Goal: Navigation & Orientation: Find specific page/section

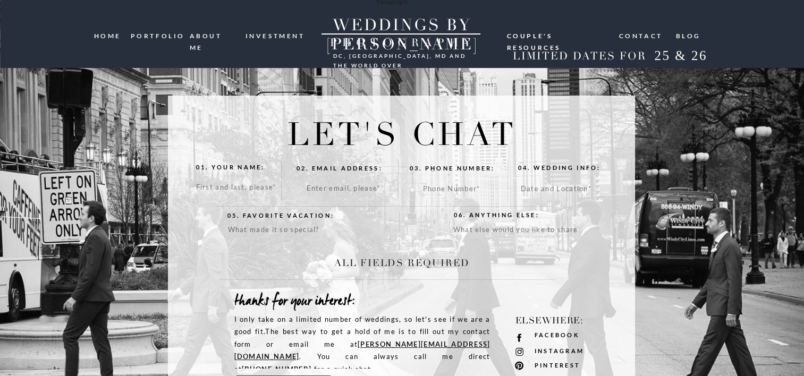
click at [157, 37] on nav "portfolio" at bounding box center [156, 35] width 51 height 10
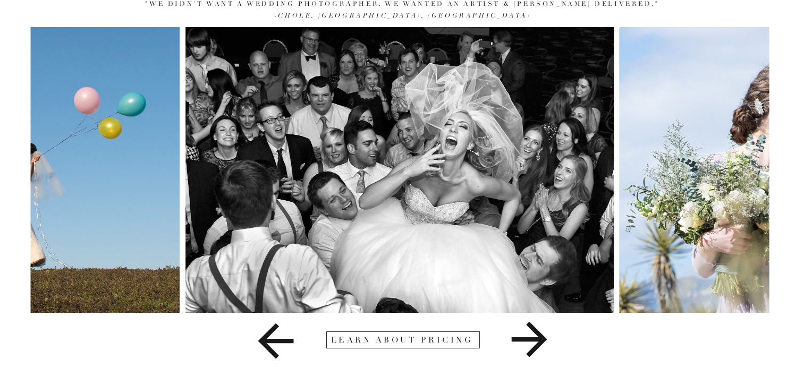
scroll to position [136, 0]
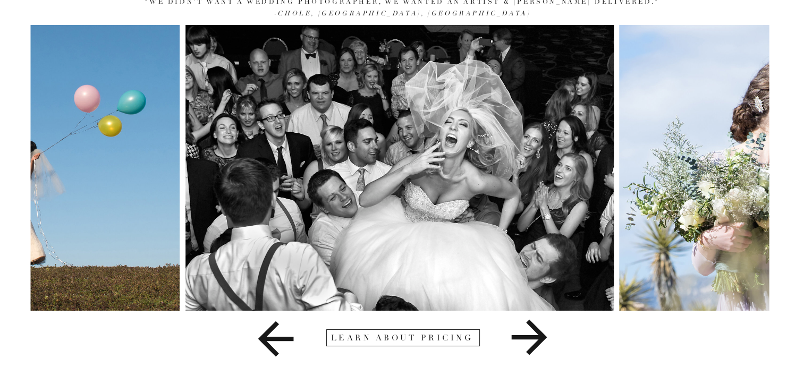
click at [454, 341] on div at bounding box center [403, 338] width 154 height 17
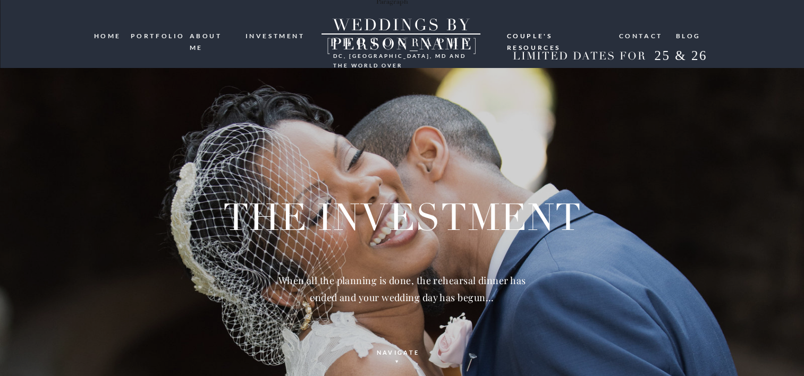
click at [163, 33] on nav "portfolio" at bounding box center [156, 35] width 51 height 10
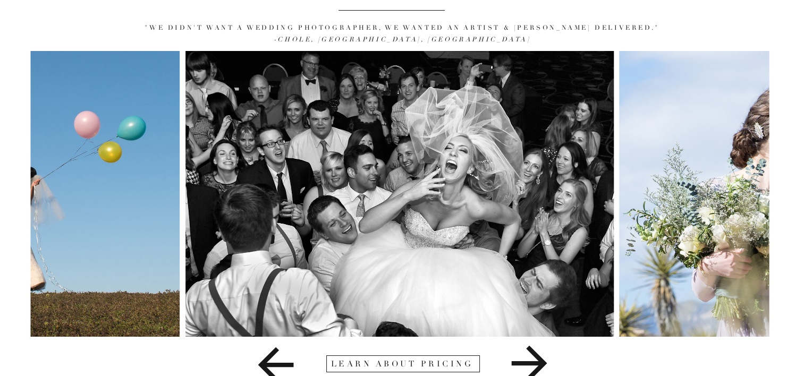
scroll to position [136, 0]
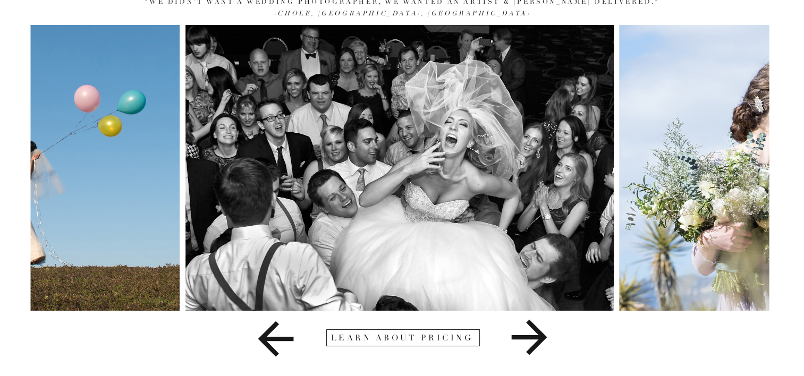
click at [531, 337] on icon at bounding box center [530, 338] width 36 height 36
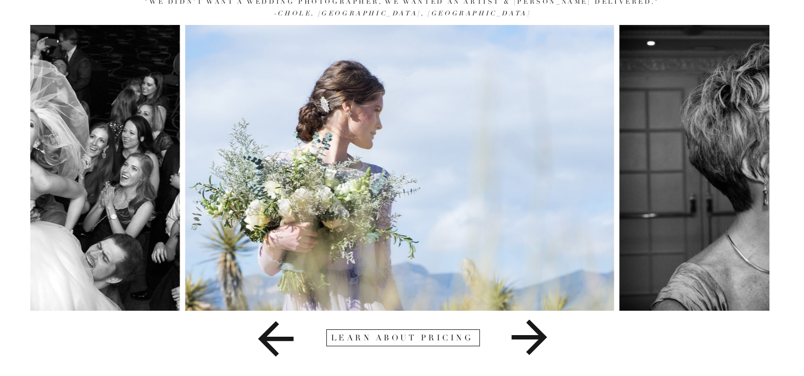
click at [531, 337] on icon at bounding box center [530, 338] width 36 height 36
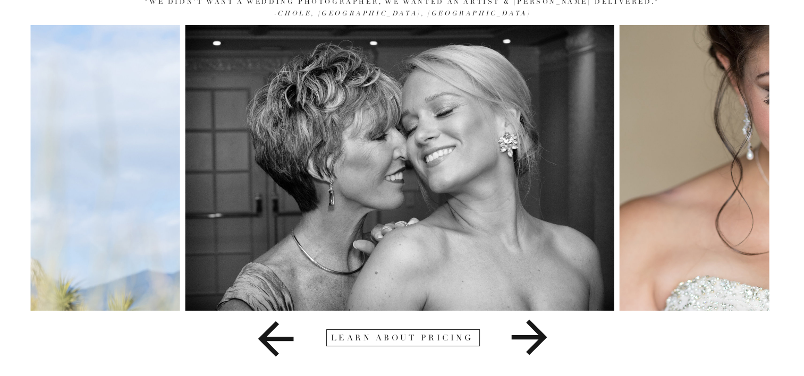
click at [531, 337] on icon at bounding box center [530, 338] width 36 height 36
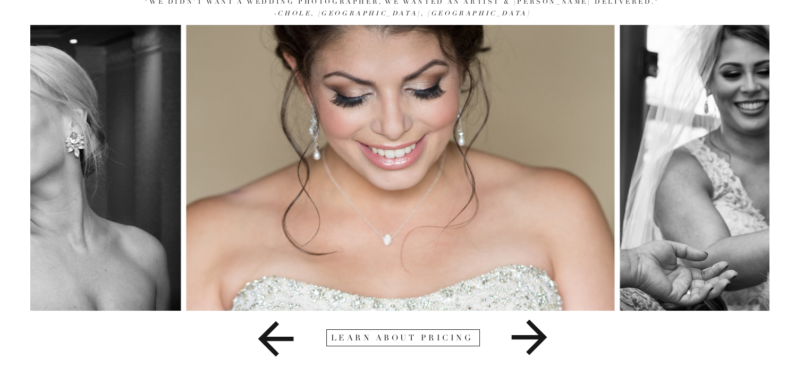
click at [531, 337] on icon at bounding box center [530, 338] width 36 height 36
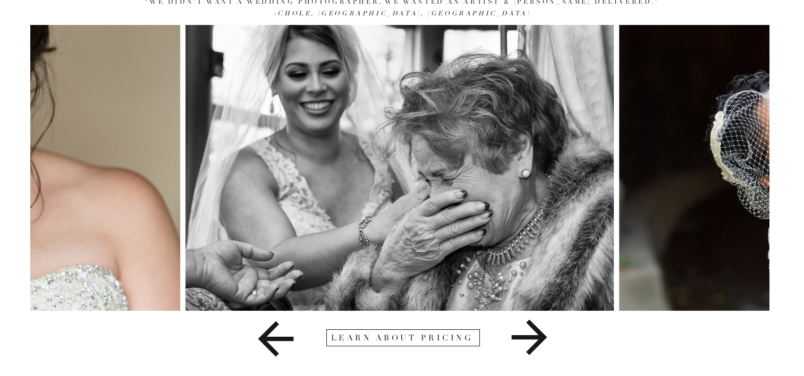
click at [531, 337] on icon at bounding box center [530, 338] width 36 height 36
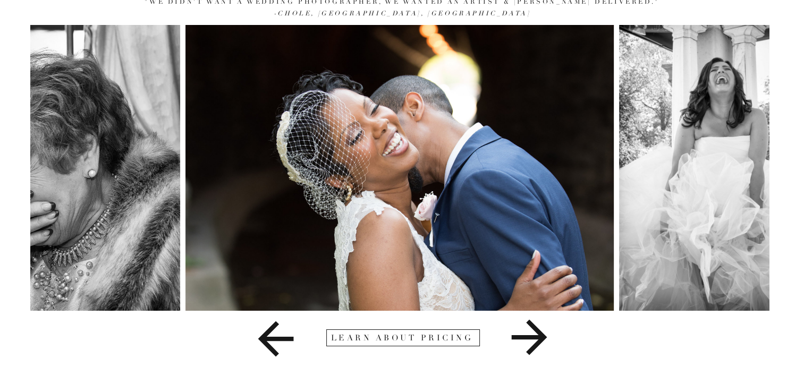
click at [531, 337] on icon at bounding box center [530, 338] width 36 height 36
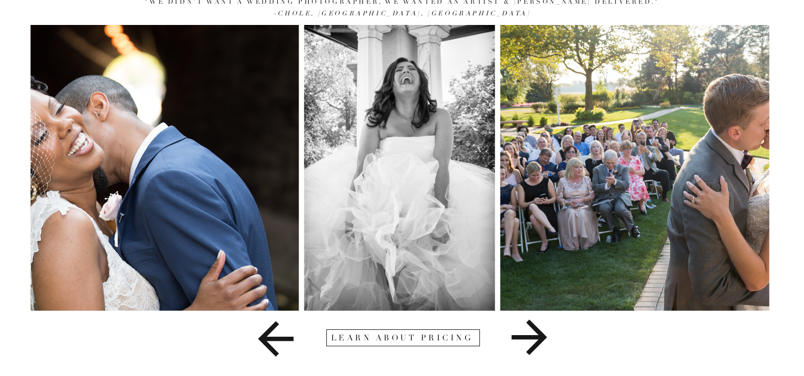
click at [531, 337] on icon at bounding box center [530, 338] width 36 height 36
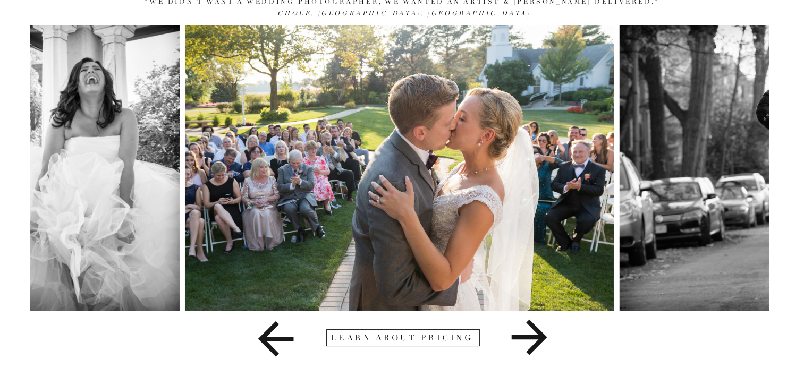
click at [531, 337] on icon at bounding box center [530, 338] width 36 height 36
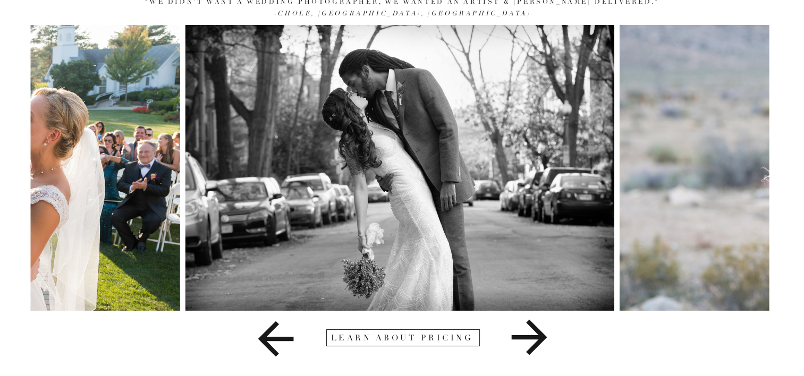
click at [531, 337] on icon at bounding box center [530, 338] width 36 height 36
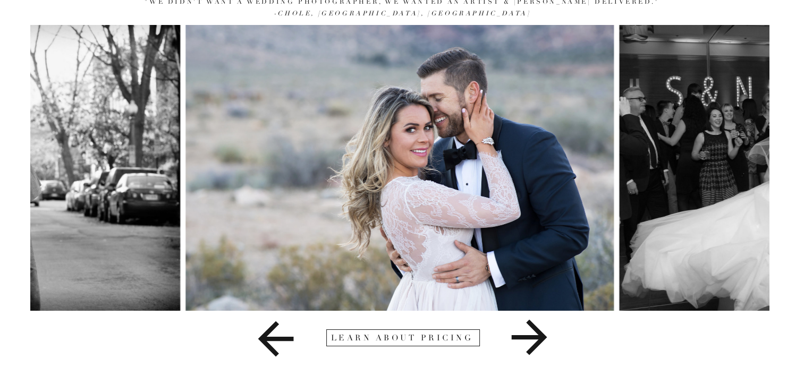
click at [531, 337] on icon at bounding box center [530, 338] width 36 height 36
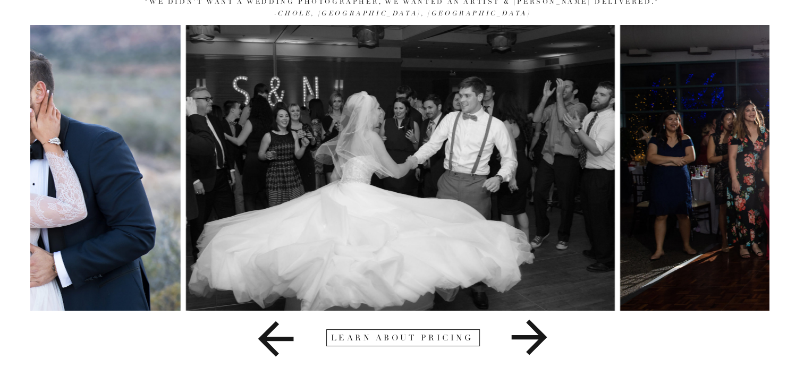
click at [531, 337] on icon at bounding box center [530, 338] width 36 height 36
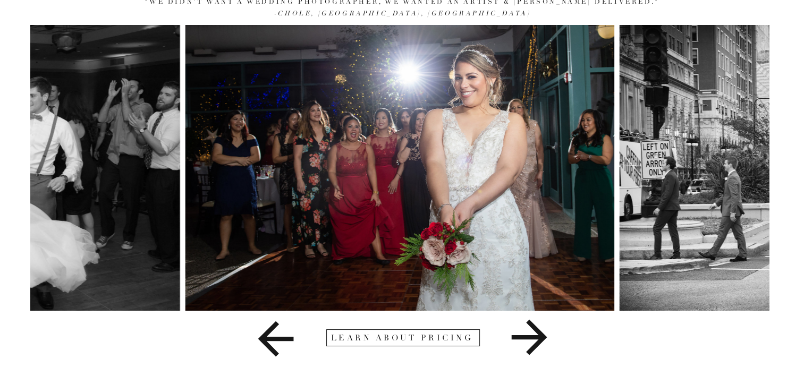
click at [531, 337] on icon at bounding box center [530, 338] width 36 height 36
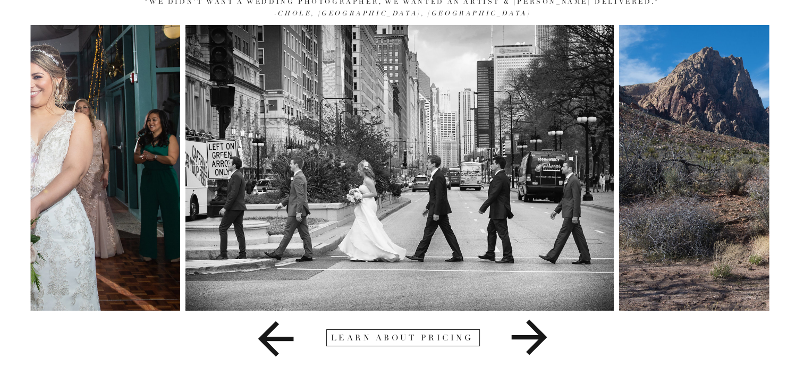
click at [519, 332] on icon at bounding box center [529, 337] width 223 height 53
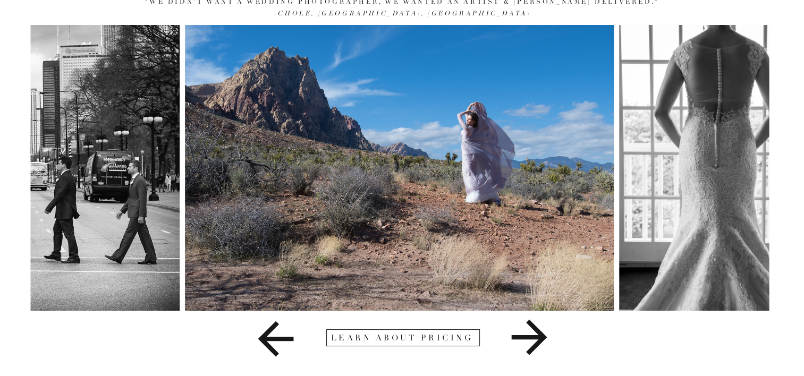
click at [519, 332] on icon at bounding box center [529, 337] width 223 height 53
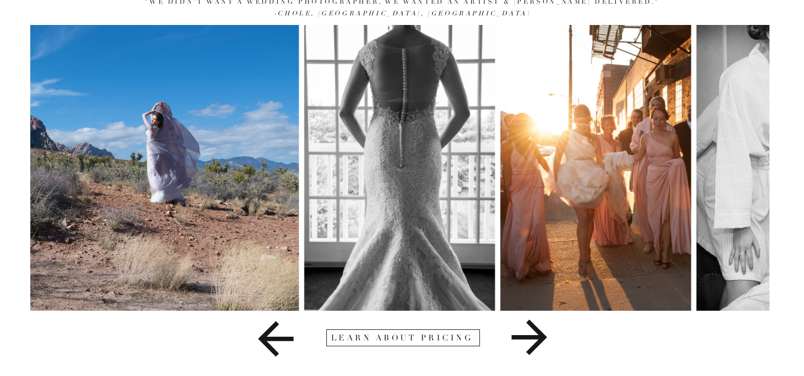
click at [519, 332] on icon at bounding box center [529, 337] width 223 height 53
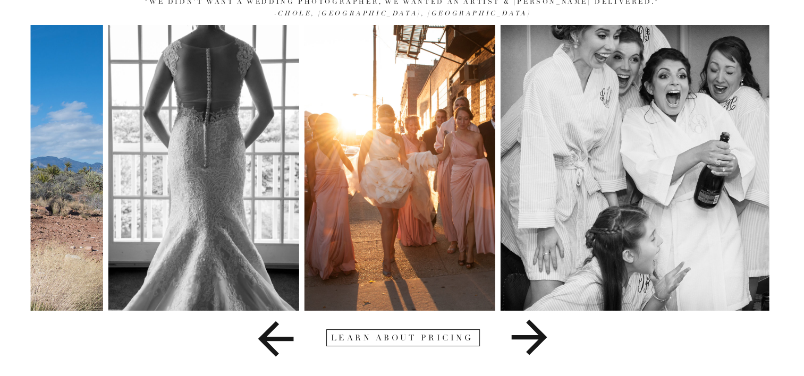
click at [523, 338] on icon at bounding box center [530, 338] width 36 height 36
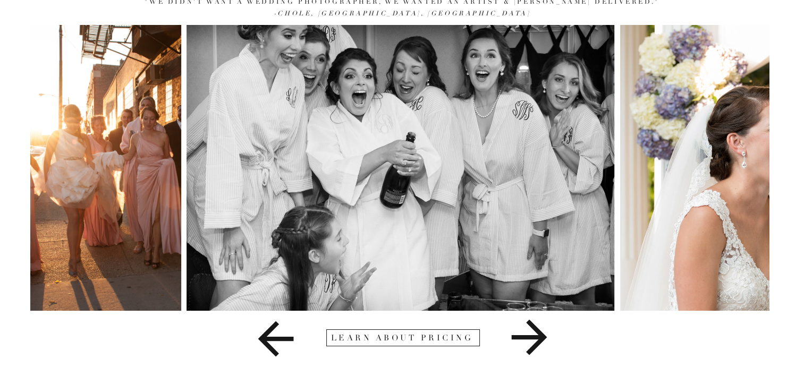
click at [523, 338] on icon at bounding box center [530, 338] width 36 height 36
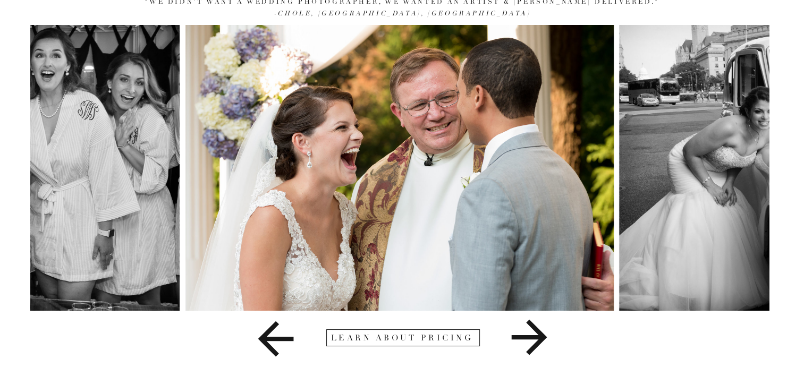
click at [523, 338] on icon at bounding box center [530, 338] width 36 height 36
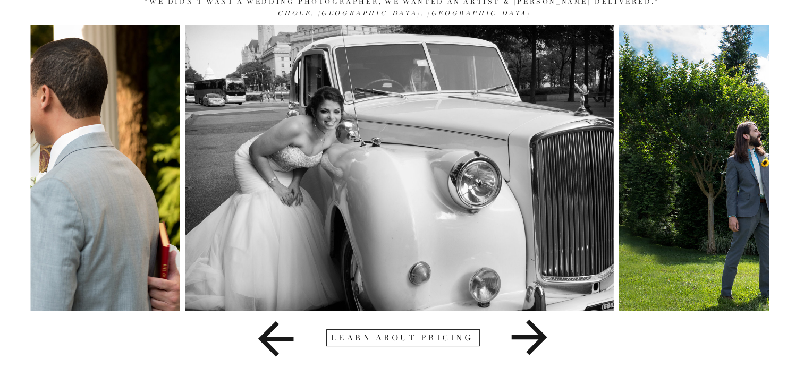
click at [523, 338] on icon at bounding box center [530, 338] width 36 height 36
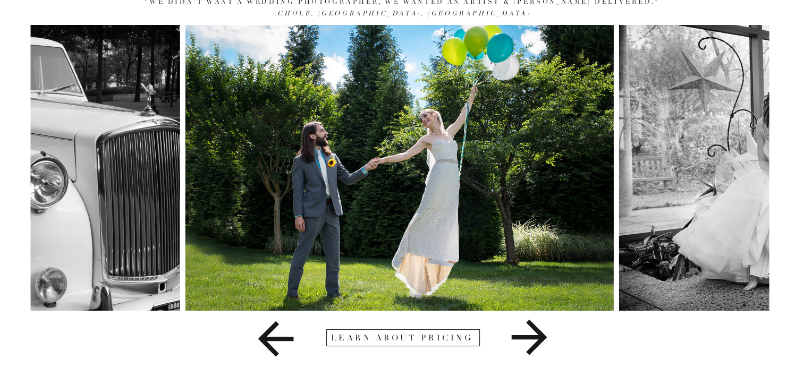
click at [523, 338] on icon at bounding box center [530, 338] width 36 height 36
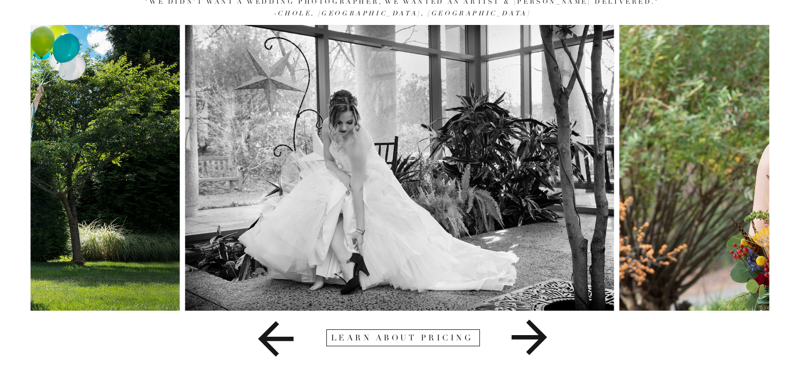
click at [523, 338] on icon at bounding box center [530, 338] width 36 height 36
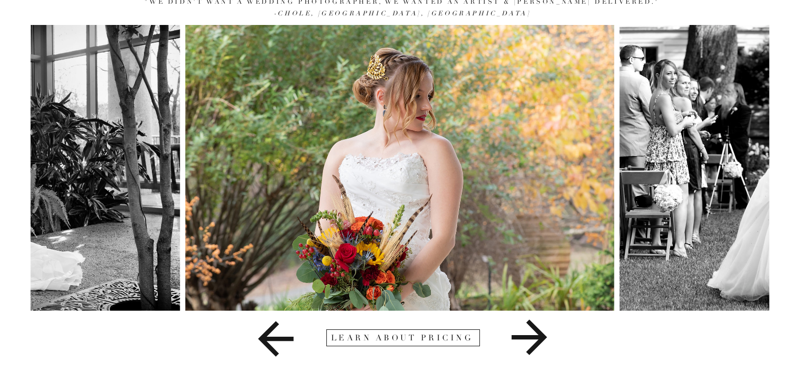
click at [523, 338] on icon at bounding box center [530, 338] width 36 height 36
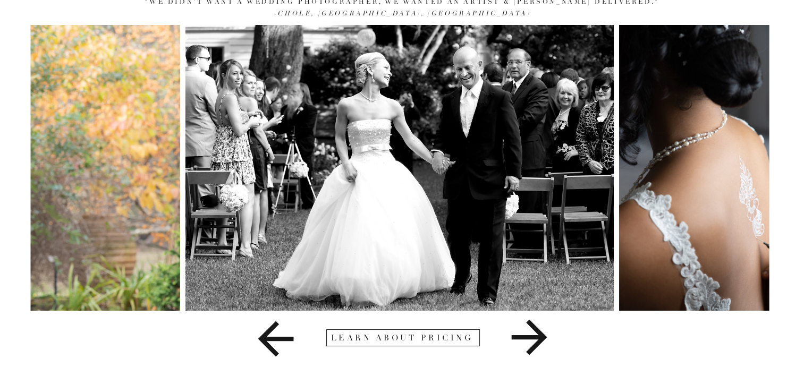
click at [523, 338] on icon at bounding box center [530, 338] width 36 height 36
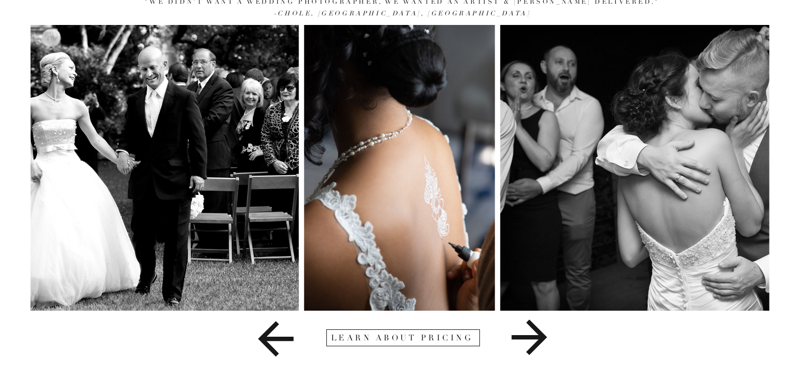
click at [523, 338] on icon at bounding box center [530, 338] width 36 height 36
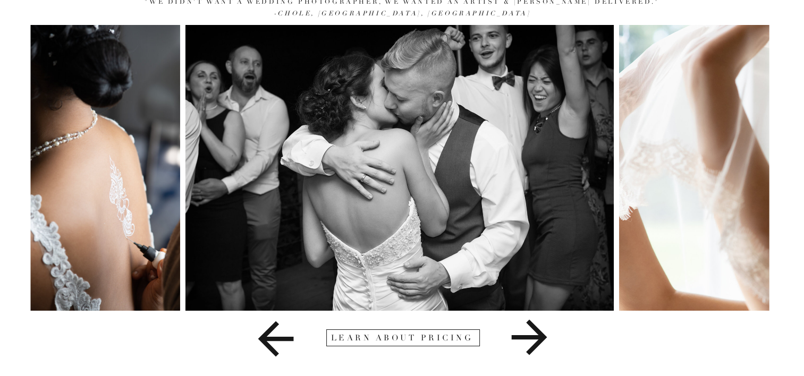
click at [523, 338] on icon at bounding box center [530, 338] width 36 height 36
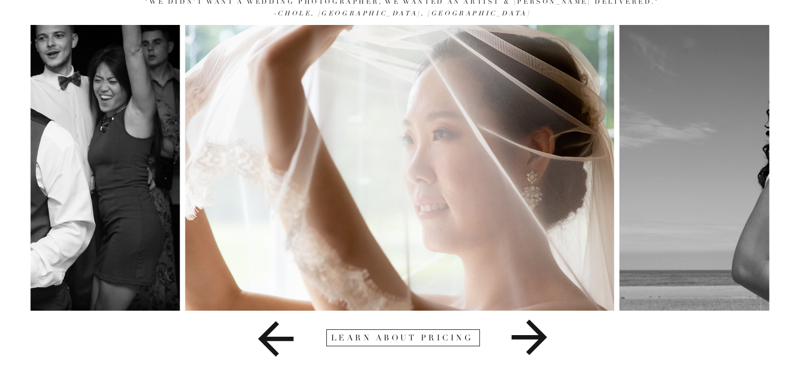
click at [523, 338] on icon at bounding box center [530, 338] width 36 height 36
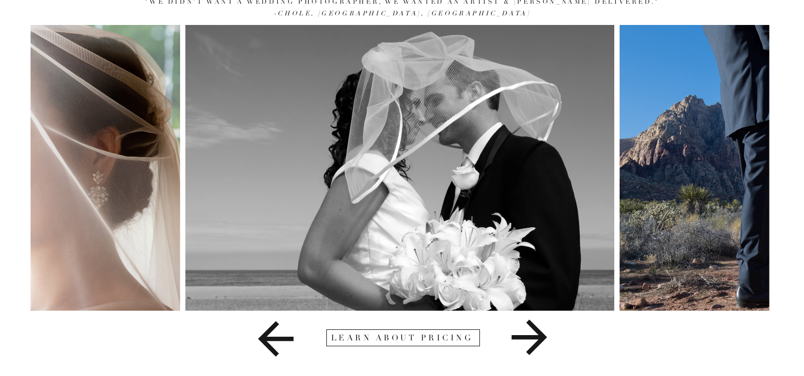
click at [523, 338] on icon at bounding box center [530, 338] width 36 height 36
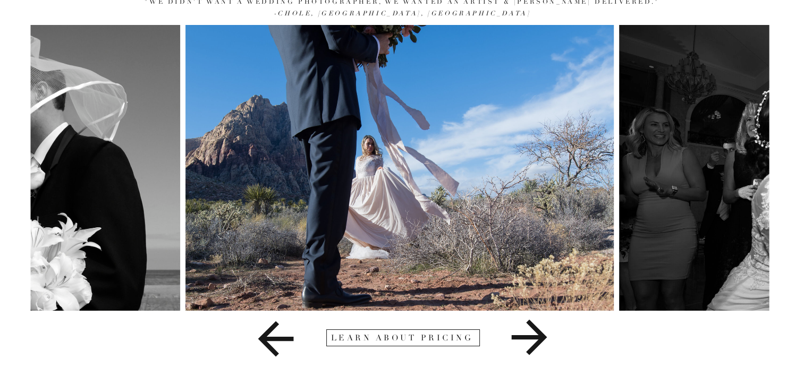
click at [523, 338] on icon at bounding box center [530, 338] width 36 height 36
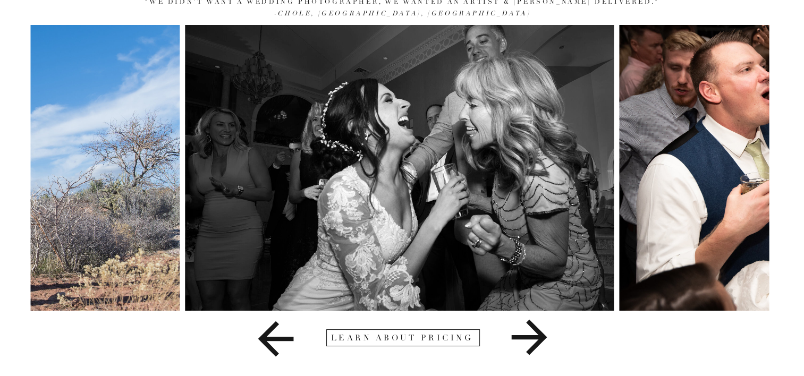
click at [523, 338] on icon at bounding box center [530, 338] width 36 height 36
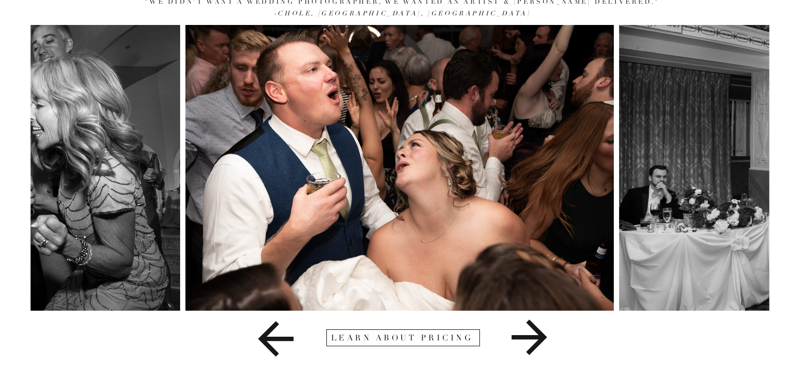
click at [523, 338] on icon at bounding box center [530, 338] width 36 height 36
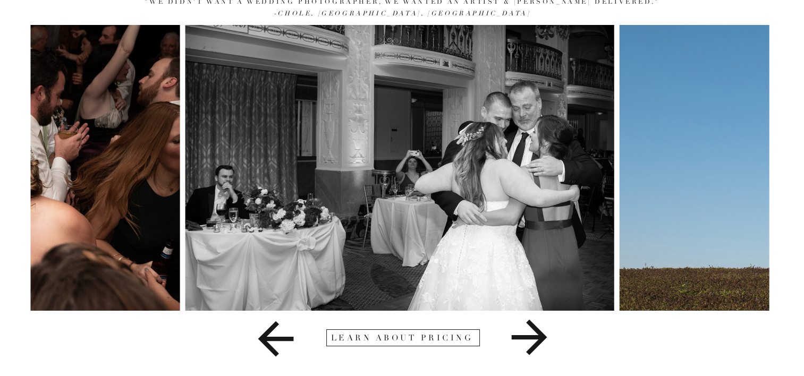
click at [523, 338] on icon at bounding box center [530, 338] width 36 height 36
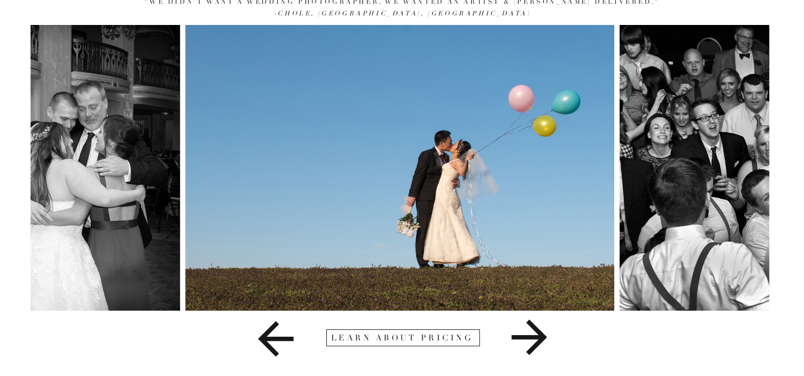
click at [523, 338] on icon at bounding box center [530, 338] width 36 height 36
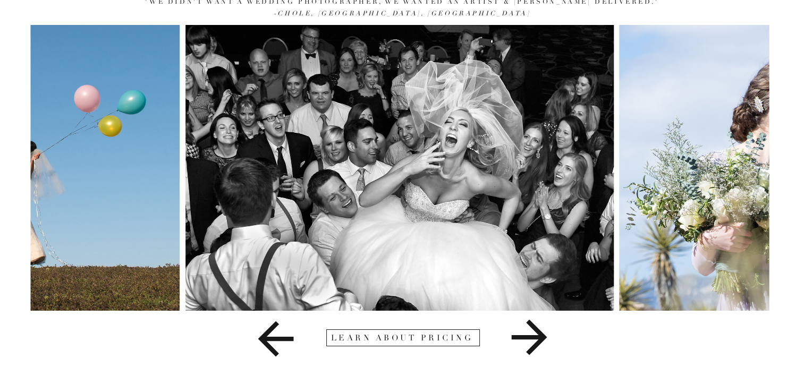
click at [538, 336] on icon at bounding box center [530, 338] width 36 height 36
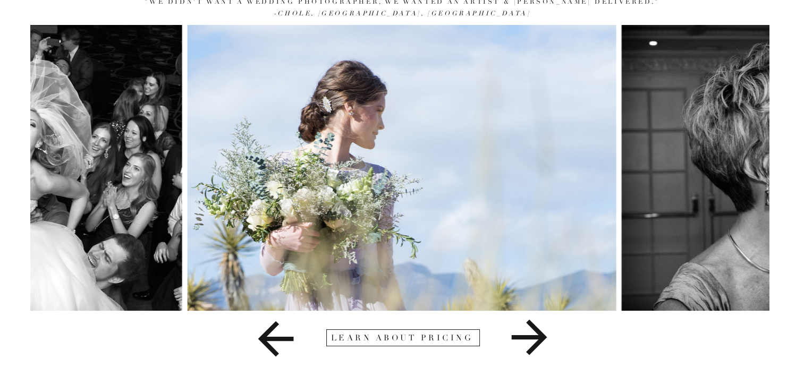
click at [538, 336] on icon at bounding box center [530, 338] width 36 height 36
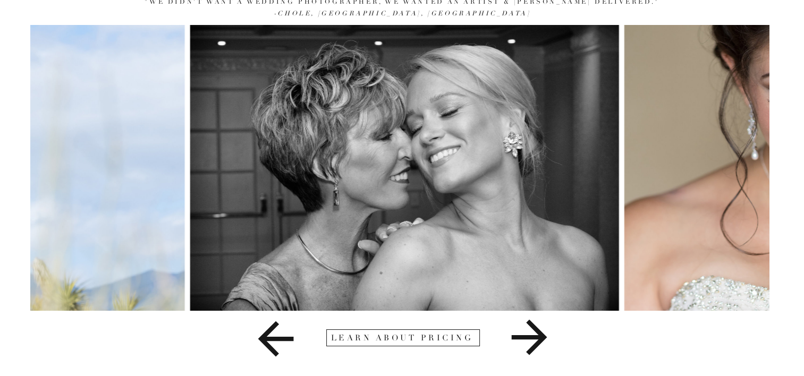
click at [538, 336] on icon at bounding box center [530, 338] width 36 height 36
